Goal: Task Accomplishment & Management: Manage account settings

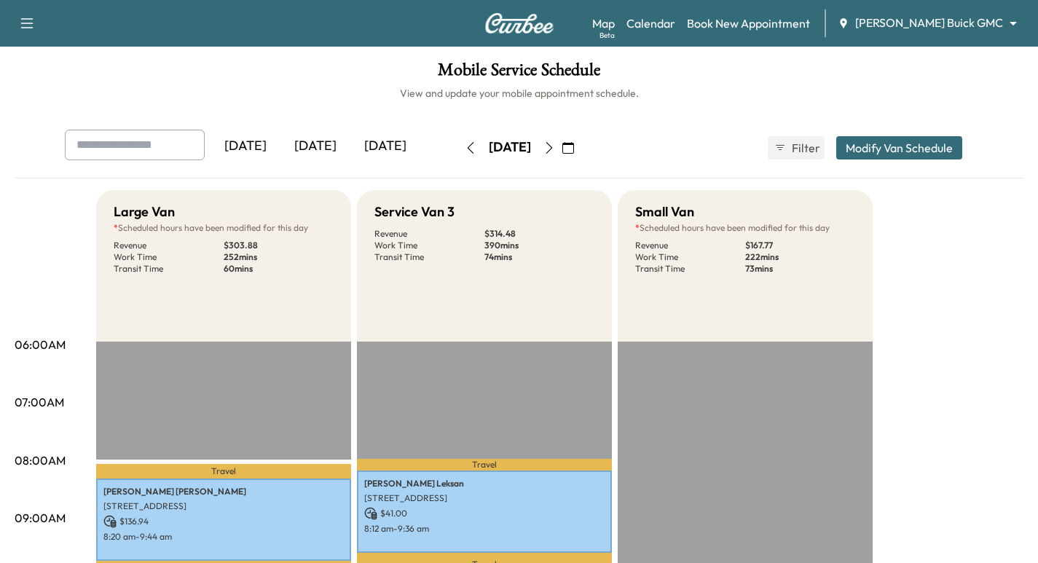
click at [676, 21] on link "Calendar" at bounding box center [651, 23] width 49 height 17
click at [562, 154] on button "button" at bounding box center [549, 147] width 25 height 23
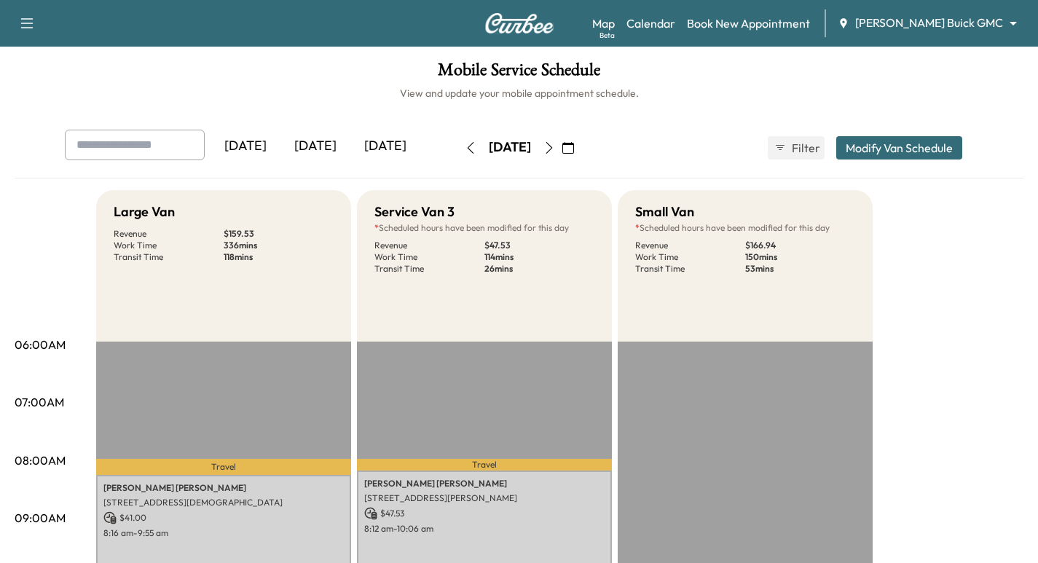
click at [467, 153] on icon "button" at bounding box center [470, 148] width 7 height 12
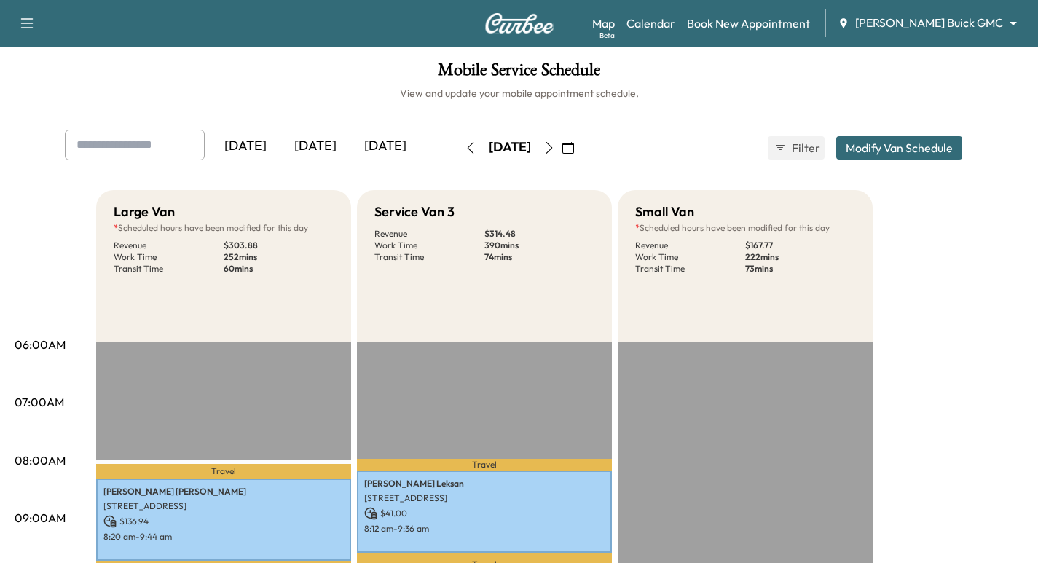
click at [555, 151] on icon "button" at bounding box center [550, 148] width 12 height 12
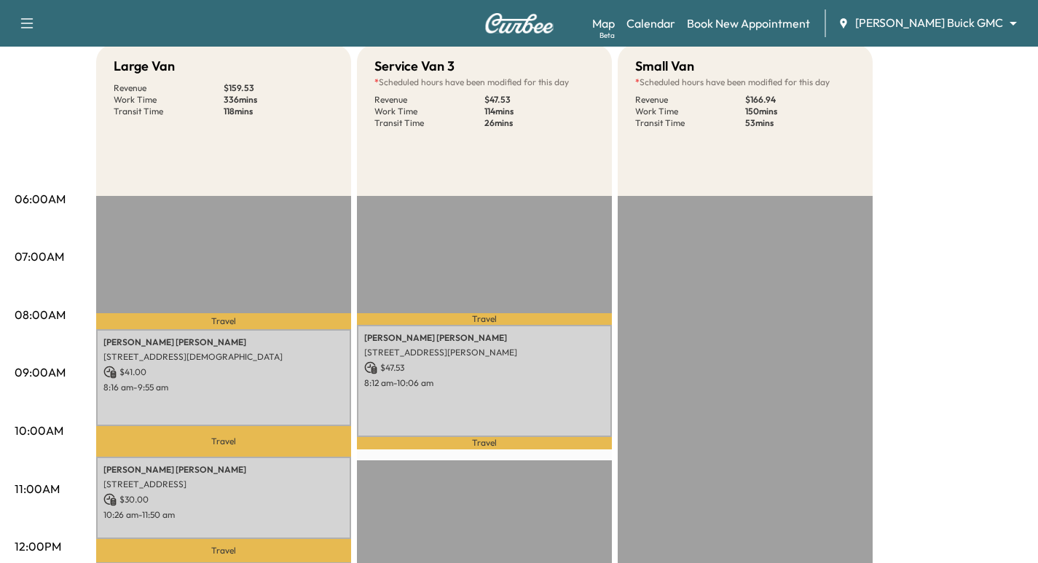
scroll to position [73, 0]
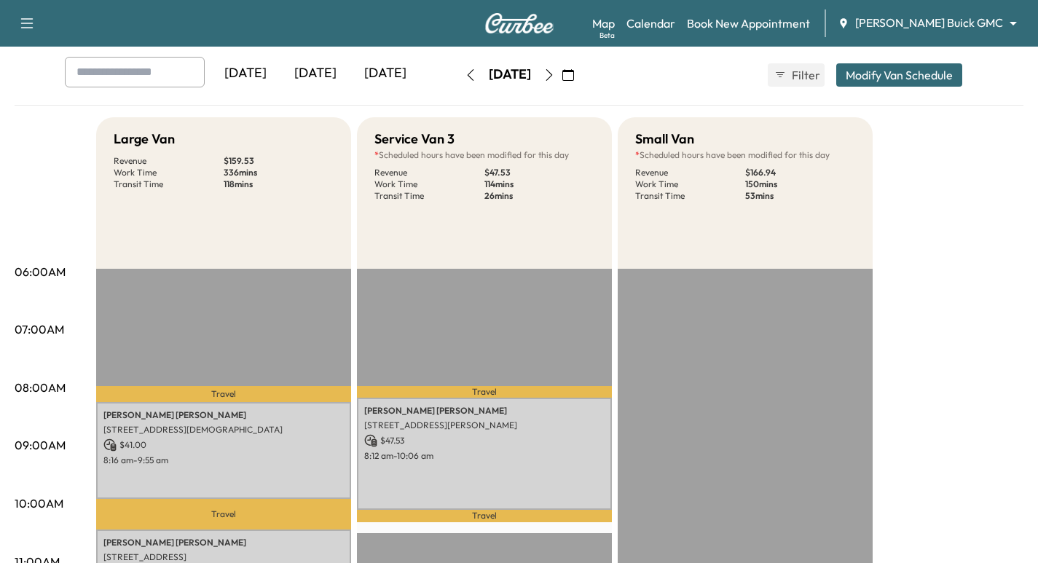
click at [555, 74] on icon "button" at bounding box center [550, 75] width 12 height 12
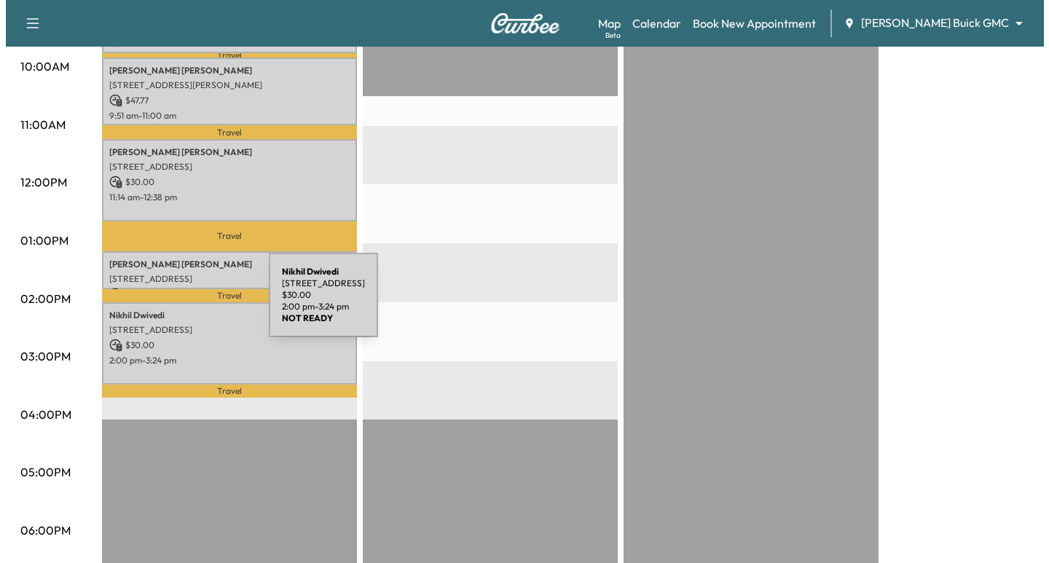
scroll to position [437, 0]
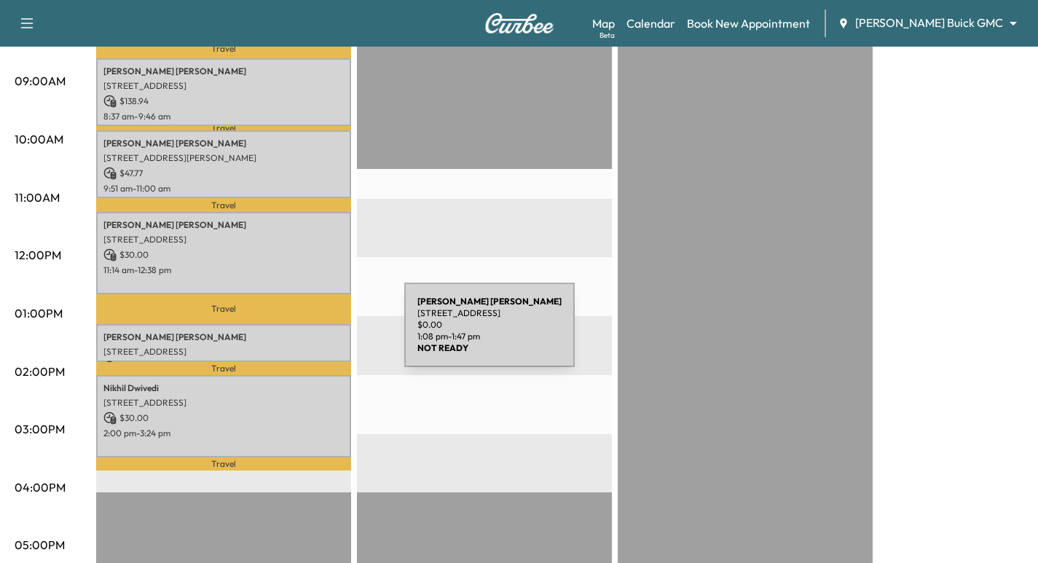
click at [295, 334] on p "[PERSON_NAME]" at bounding box center [223, 338] width 240 height 12
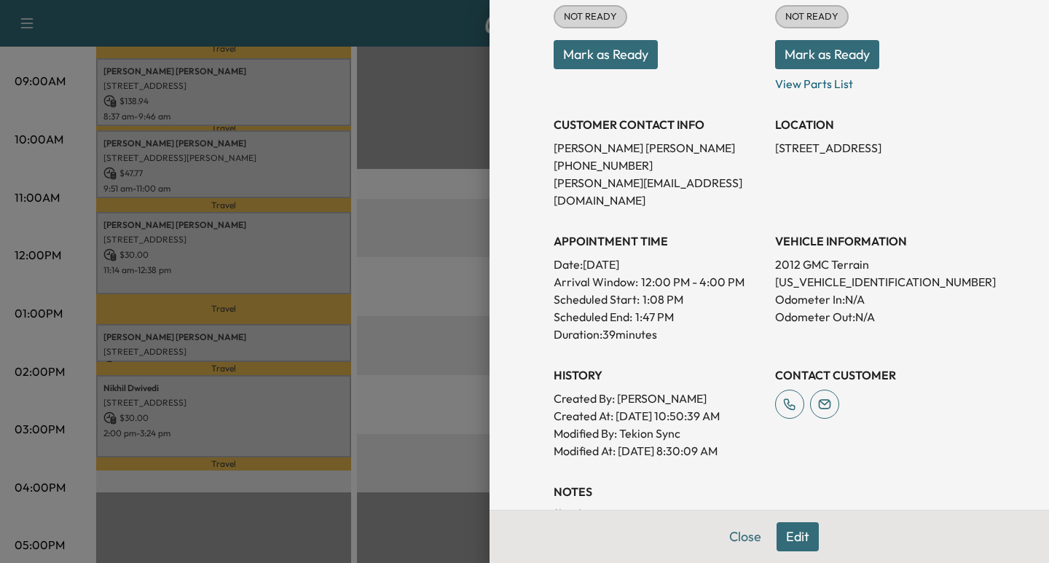
scroll to position [364, 0]
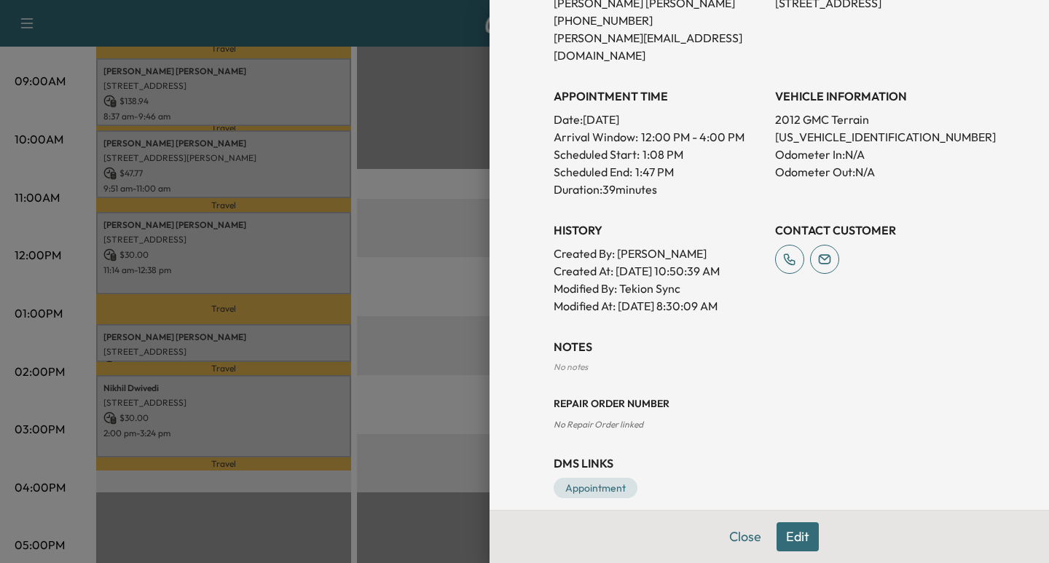
click at [781, 539] on button "Edit" at bounding box center [798, 537] width 42 height 29
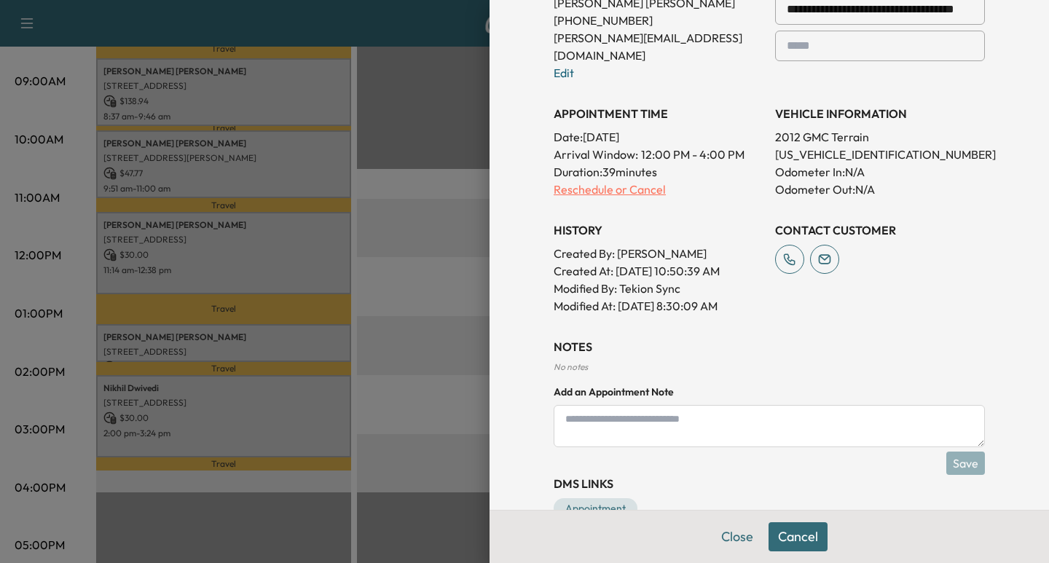
click at [611, 181] on p "Reschedule or Cancel" at bounding box center [659, 189] width 210 height 17
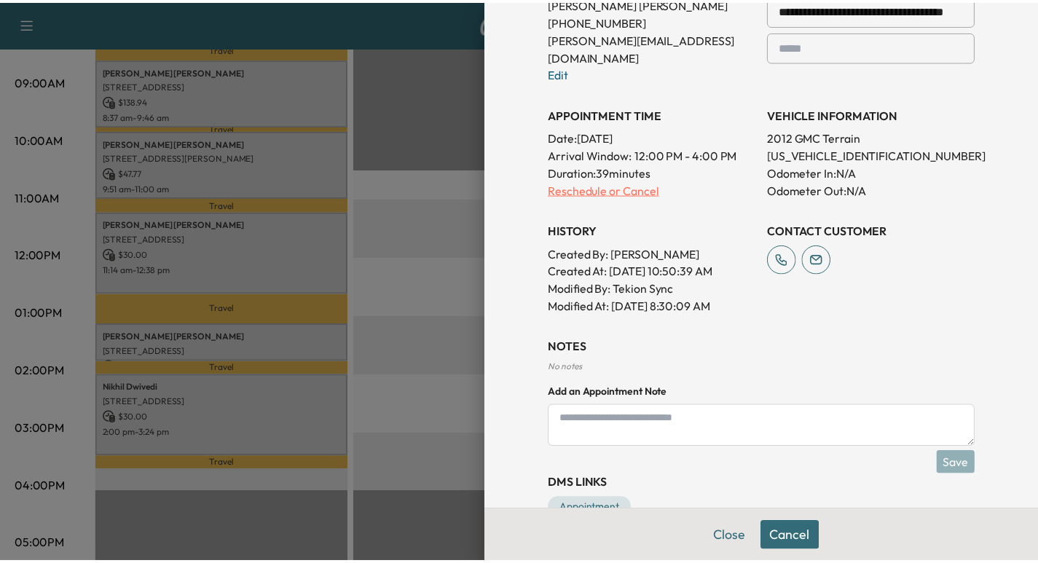
scroll to position [0, 0]
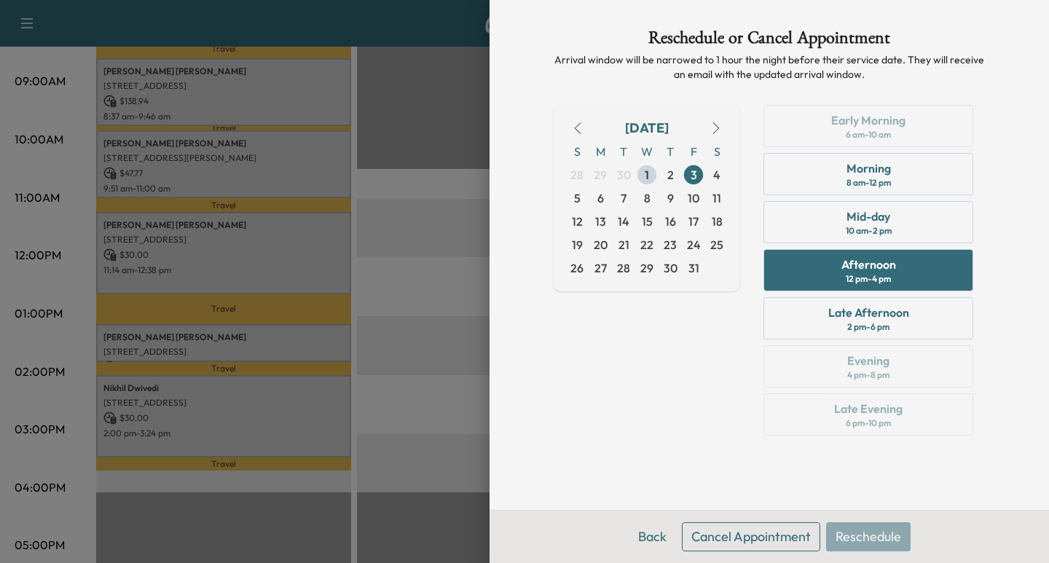
click at [732, 536] on button "Cancel Appointment" at bounding box center [751, 537] width 138 height 29
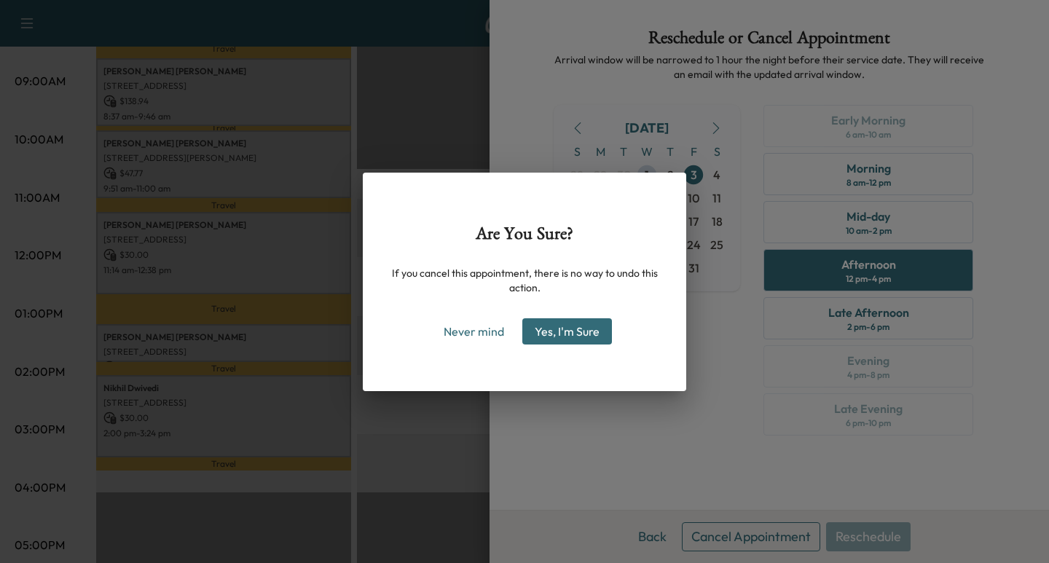
click at [573, 332] on button "Yes, I'm Sure" at bounding box center [568, 331] width 90 height 26
